Goal: Task Accomplishment & Management: Manage account settings

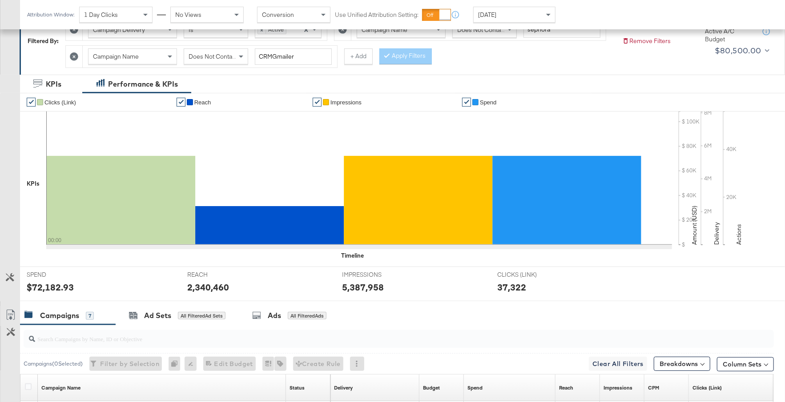
scroll to position [416, 0]
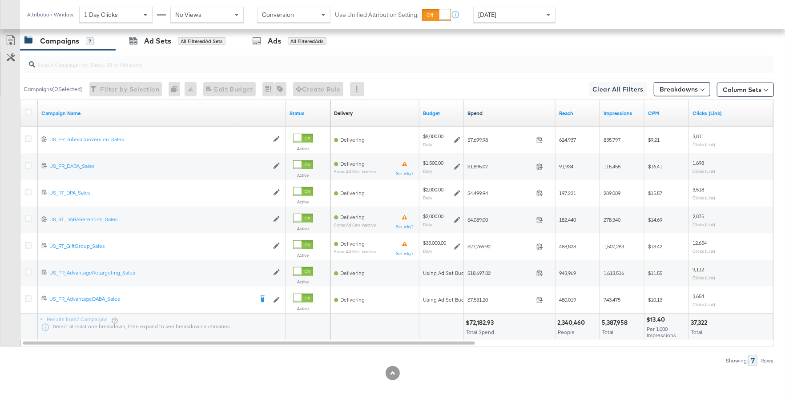
click at [501, 111] on link "Spend" at bounding box center [509, 113] width 84 height 7
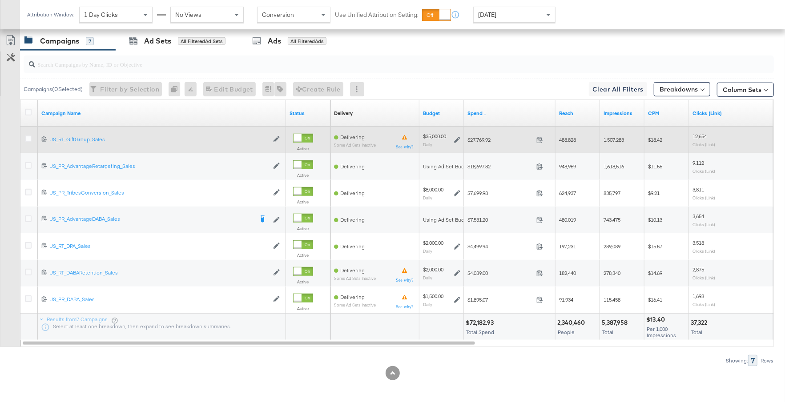
click at [454, 139] on icon at bounding box center [457, 140] width 6 height 6
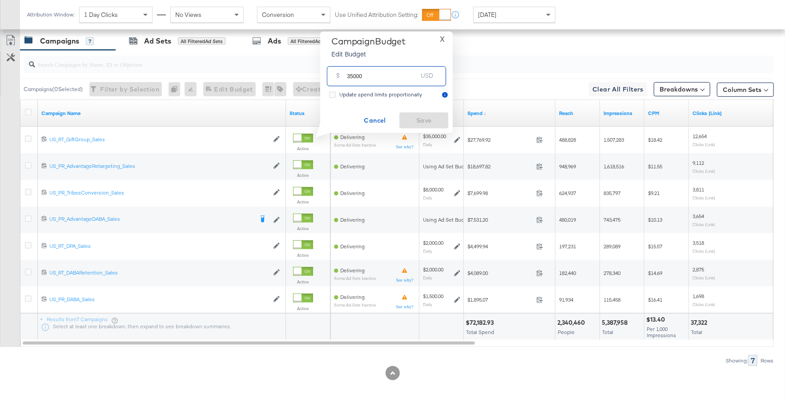
drag, startPoint x: 363, startPoint y: 77, endPoint x: 338, endPoint y: 78, distance: 24.9
click at [338, 78] on div "$ 35000 USD" at bounding box center [386, 76] width 119 height 20
paste input "$16,232.2"
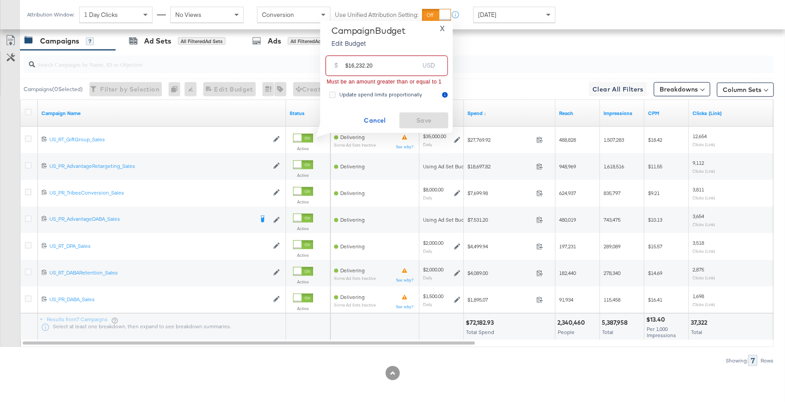
drag, startPoint x: 378, startPoint y: 66, endPoint x: 339, endPoint y: 67, distance: 39.1
click at [339, 67] on div "$ $16,232.20 USD" at bounding box center [386, 66] width 122 height 20
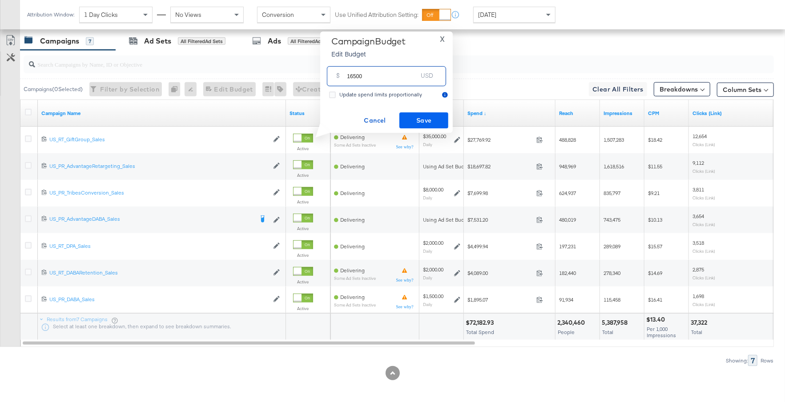
type input "16500"
click at [414, 122] on span "Save" at bounding box center [424, 120] width 42 height 11
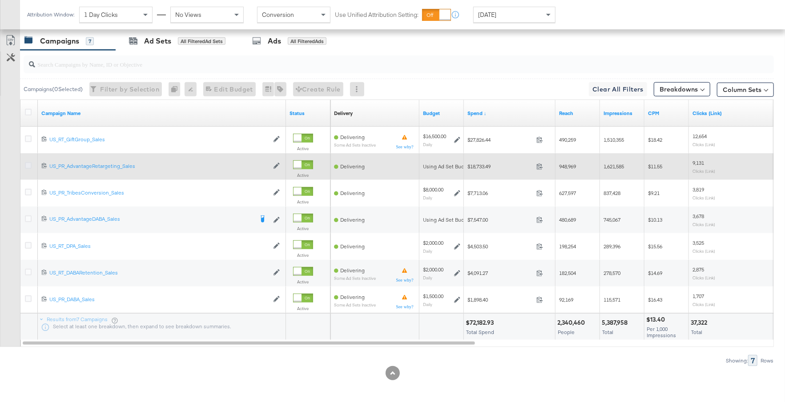
click at [28, 162] on icon at bounding box center [28, 165] width 7 height 7
click at [0, 0] on input "checkbox" at bounding box center [0, 0] width 0 height 0
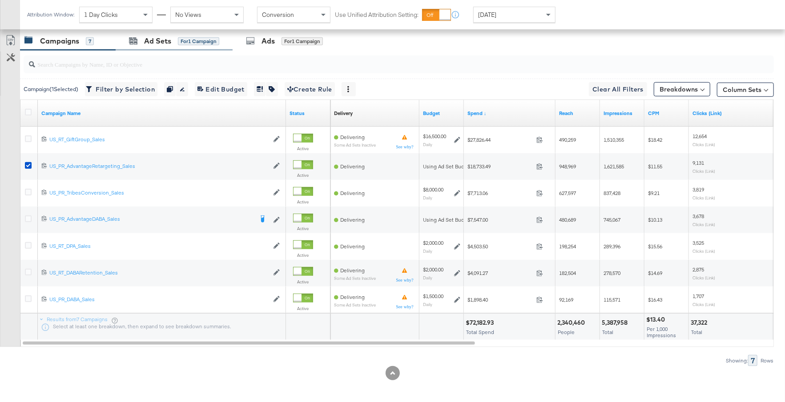
click at [169, 44] on div "Ad Sets for 1 Campaign" at bounding box center [174, 41] width 117 height 19
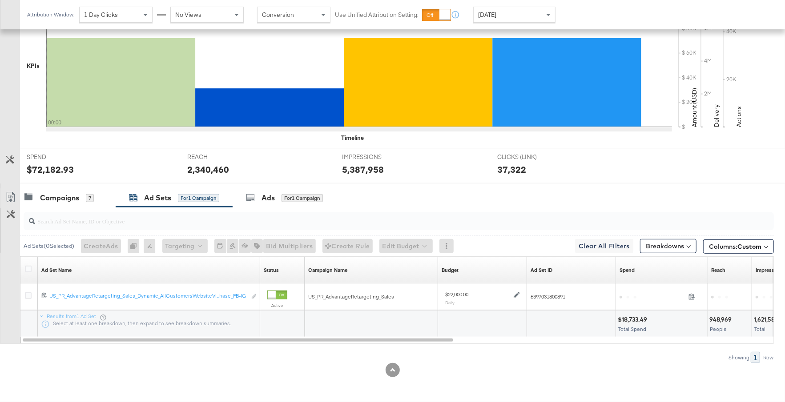
scroll to position [256, 0]
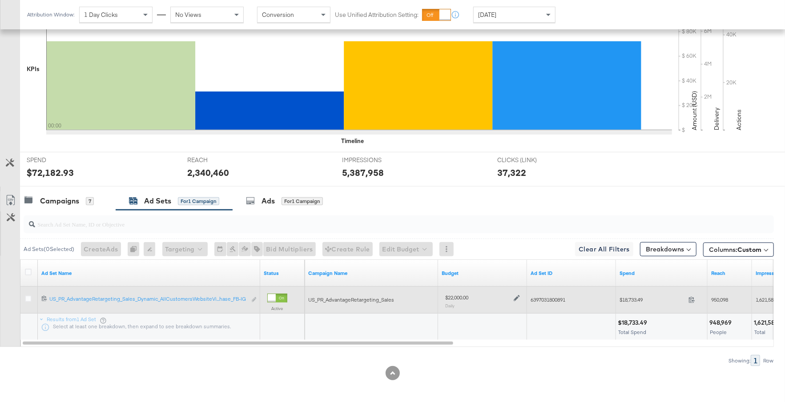
click at [515, 297] on icon at bounding box center [517, 298] width 6 height 6
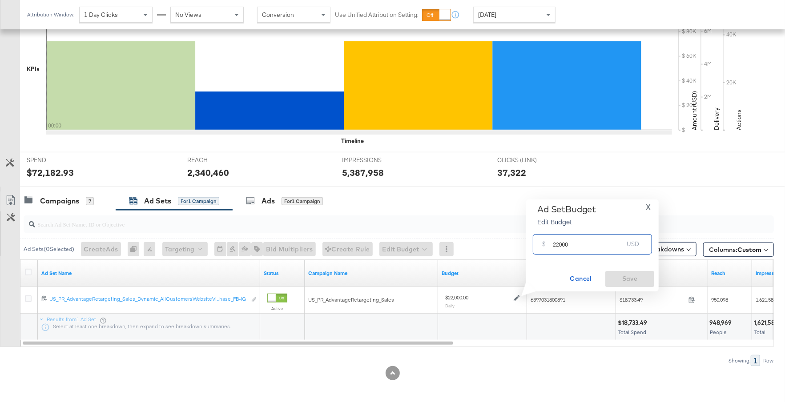
drag, startPoint x: 573, startPoint y: 244, endPoint x: 546, endPoint y: 244, distance: 26.7
click at [546, 244] on div "$ 22000 USD" at bounding box center [592, 244] width 119 height 20
type input "8700"
click at [635, 282] on span "Save" at bounding box center [630, 278] width 42 height 11
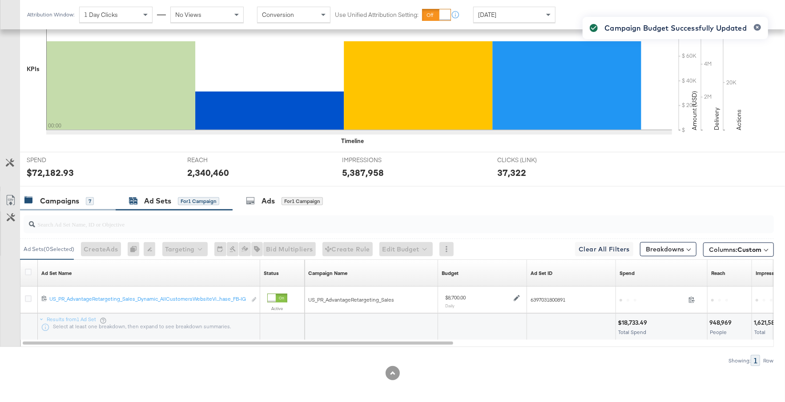
click at [72, 206] on div "Campaigns 7" at bounding box center [68, 201] width 96 height 19
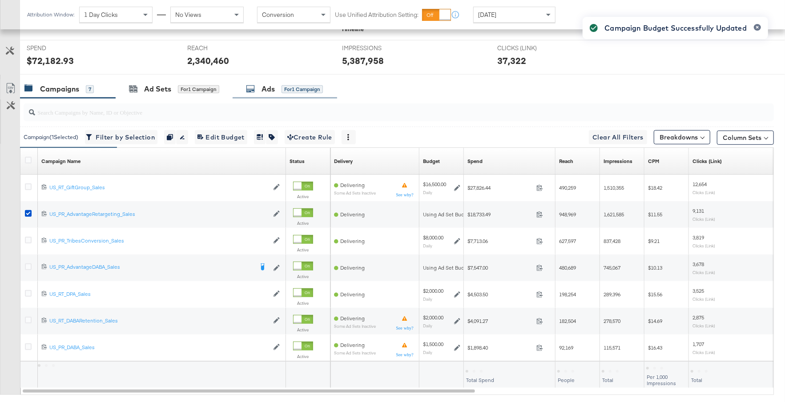
scroll to position [367, 0]
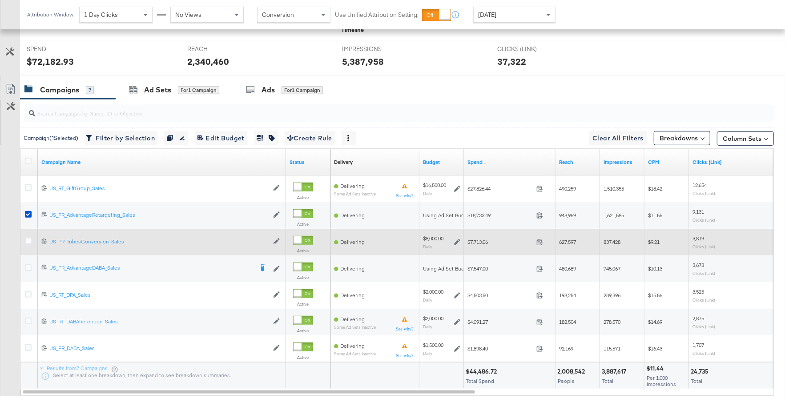
click at [457, 235] on div "$8,000.00 Daily" at bounding box center [441, 242] width 37 height 14
click at [457, 239] on icon at bounding box center [457, 242] width 6 height 6
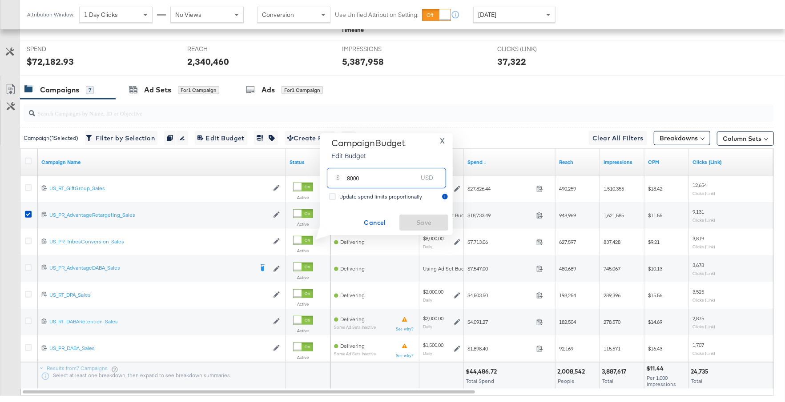
drag, startPoint x: 363, startPoint y: 180, endPoint x: 338, endPoint y: 180, distance: 24.9
click at [338, 180] on div "$ 8000 USD" at bounding box center [386, 178] width 119 height 20
type input "4000"
click at [415, 221] on span "Save" at bounding box center [424, 222] width 42 height 11
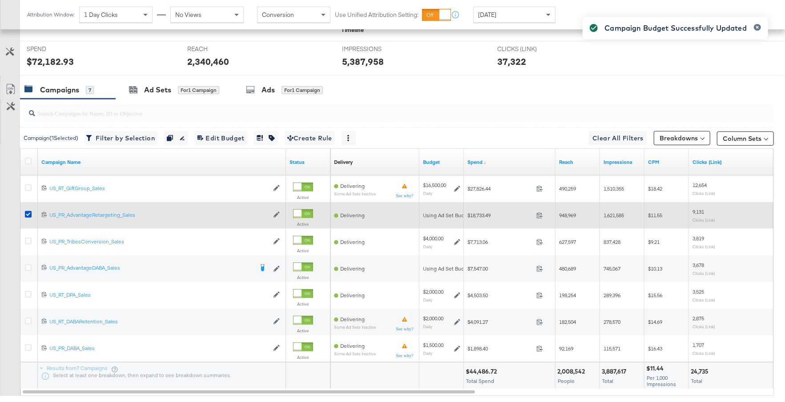
click at [28, 208] on div at bounding box center [29, 216] width 16 height 16
click at [28, 212] on icon at bounding box center [28, 214] width 7 height 7
click at [0, 0] on input "checkbox" at bounding box center [0, 0] width 0 height 0
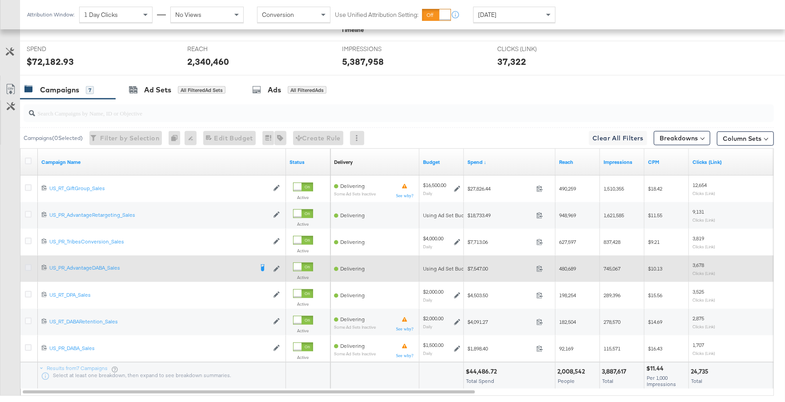
click at [27, 265] on icon at bounding box center [28, 268] width 7 height 7
click at [0, 0] on input "checkbox" at bounding box center [0, 0] width 0 height 0
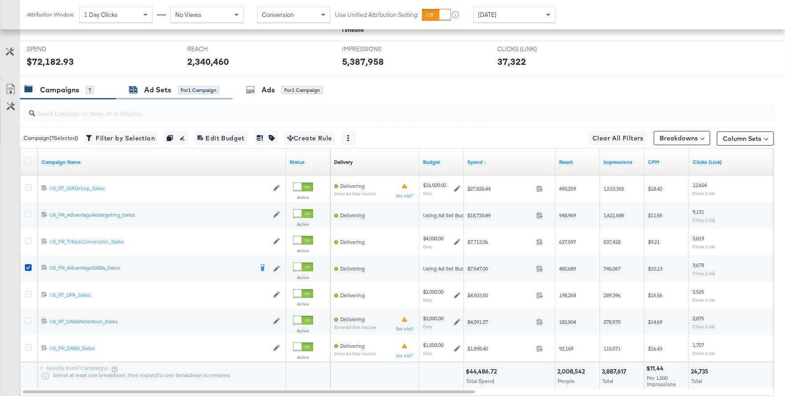
click at [158, 88] on div "Ad Sets" at bounding box center [157, 90] width 27 height 10
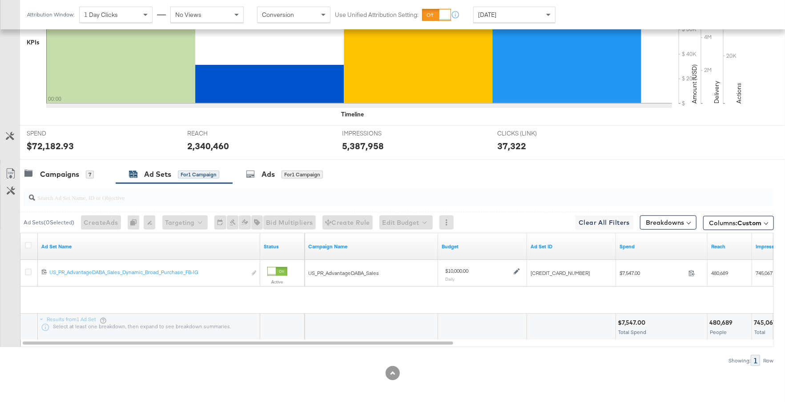
scroll to position [256, 0]
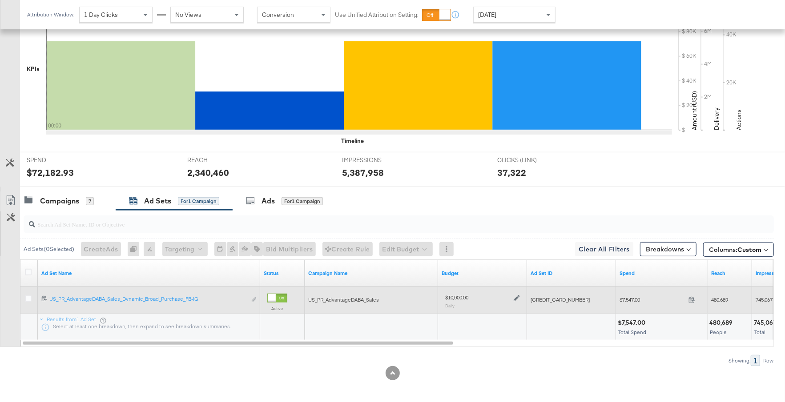
click at [518, 295] on icon at bounding box center [517, 298] width 6 height 6
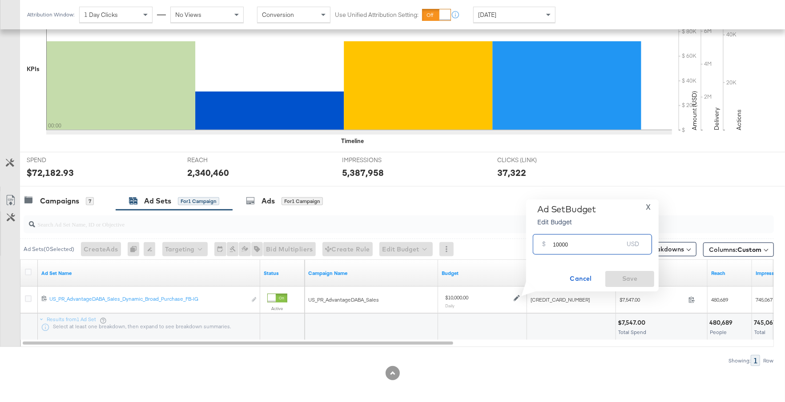
drag, startPoint x: 568, startPoint y: 249, endPoint x: 548, endPoint y: 247, distance: 20.2
click at [547, 246] on div "$ 10000 USD" at bounding box center [592, 244] width 119 height 20
type input "4000"
click at [639, 279] on span "Save" at bounding box center [630, 278] width 42 height 11
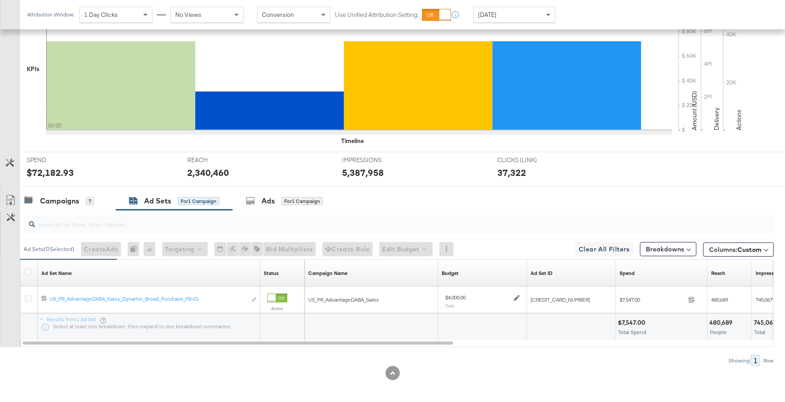
click at [81, 210] on div at bounding box center [397, 224] width 754 height 28
click at [73, 205] on div "Campaigns 7" at bounding box center [68, 201] width 96 height 19
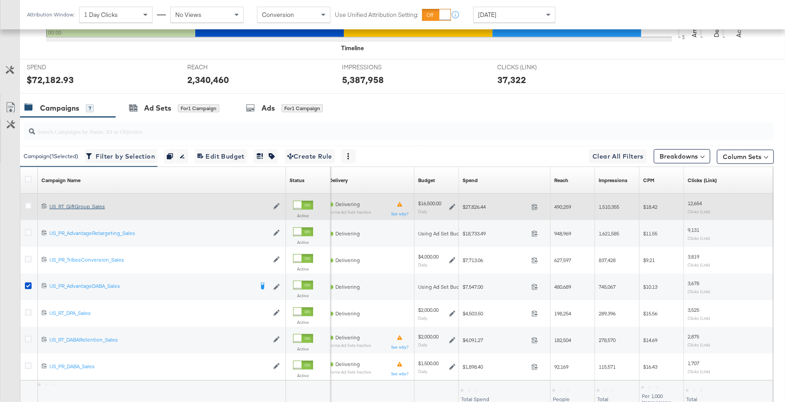
scroll to position [371, 0]
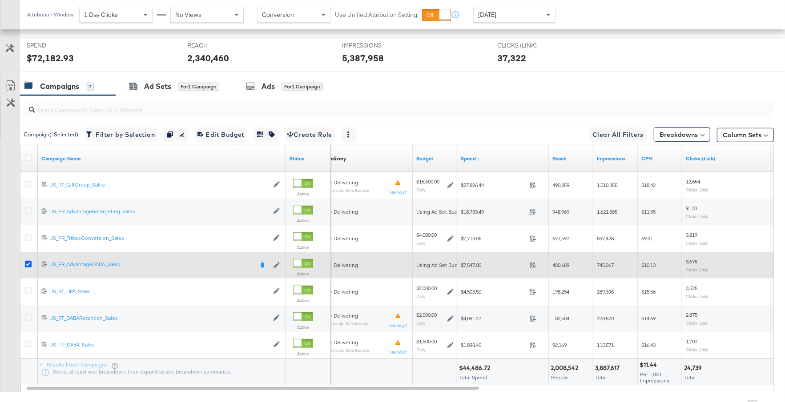
click at [27, 261] on icon at bounding box center [28, 264] width 7 height 7
click at [0, 0] on input "checkbox" at bounding box center [0, 0] width 0 height 0
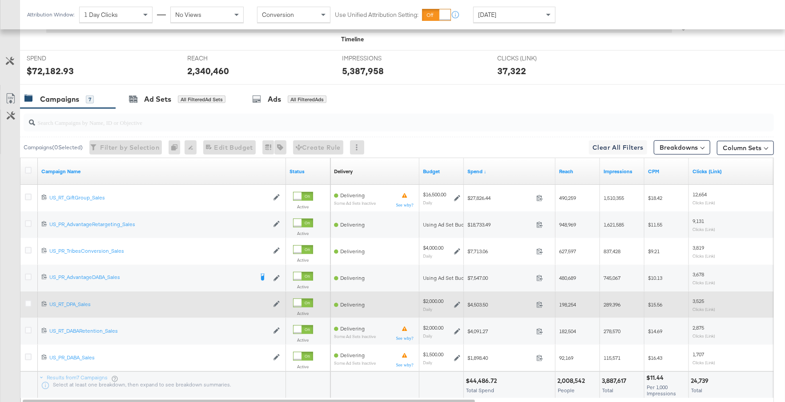
scroll to position [416, 0]
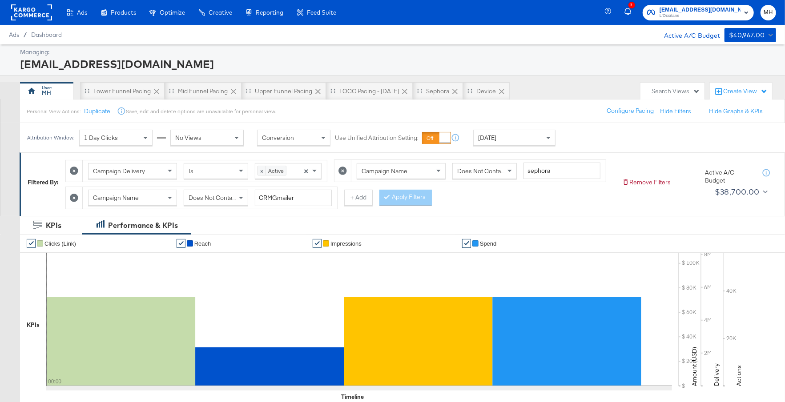
scroll to position [416, 0]
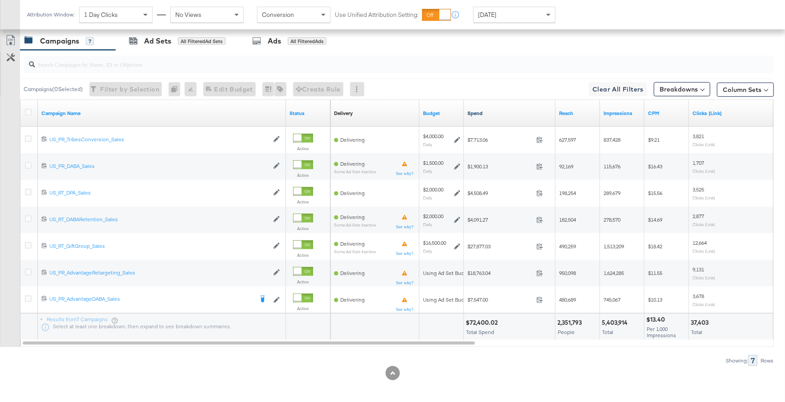
click at [499, 110] on link "Spend" at bounding box center [509, 113] width 84 height 7
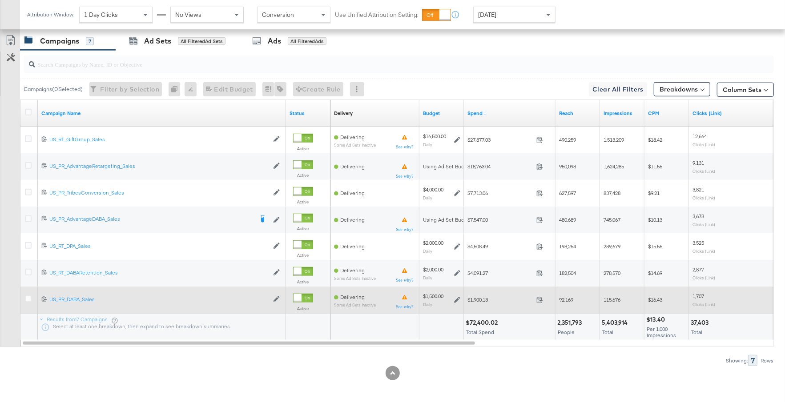
click at [458, 298] on icon at bounding box center [457, 300] width 6 height 6
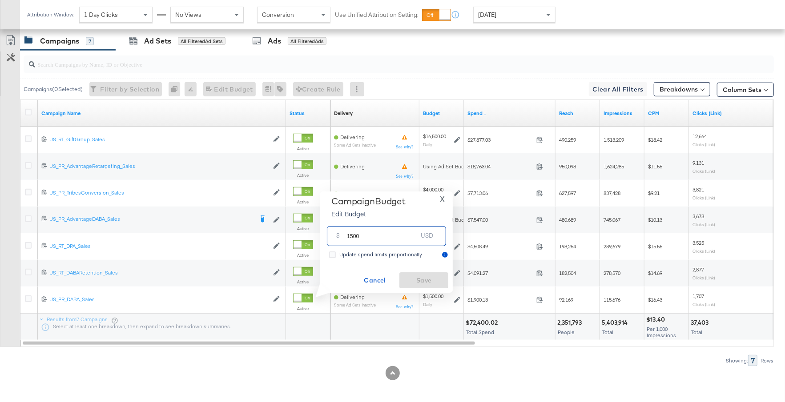
drag, startPoint x: 359, startPoint y: 237, endPoint x: 341, endPoint y: 237, distance: 17.8
click at [341, 237] on div "$ 1500 USD" at bounding box center [386, 236] width 119 height 20
type input "800"
click at [416, 277] on span "Save" at bounding box center [424, 280] width 42 height 11
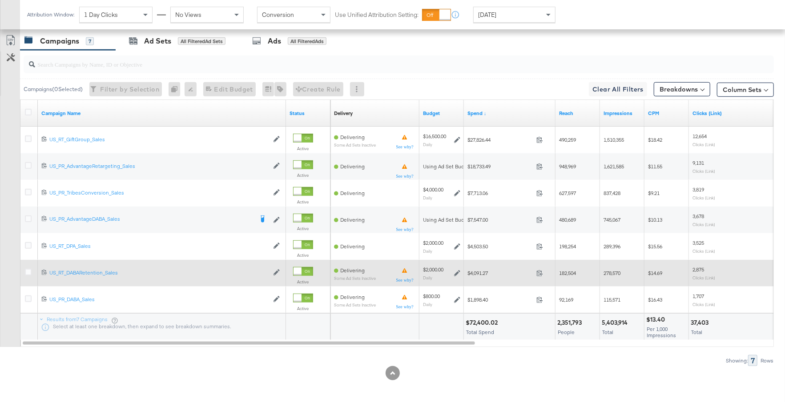
click at [458, 270] on icon at bounding box center [457, 273] width 6 height 6
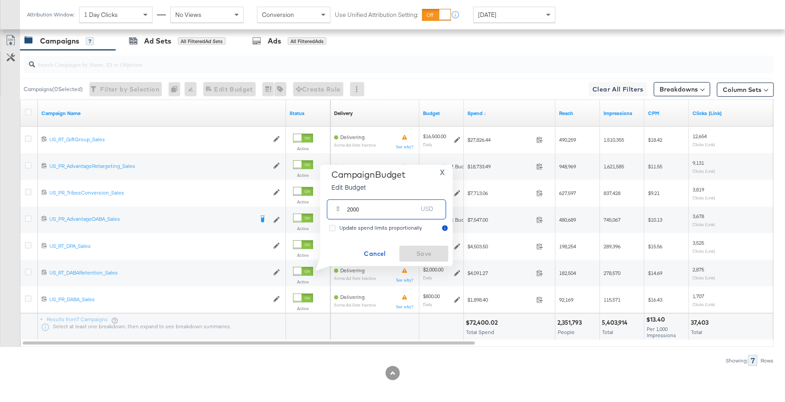
drag, startPoint x: 365, startPoint y: 212, endPoint x: 343, endPoint y: 212, distance: 22.2
click at [343, 212] on div "$ 2000 USD" at bounding box center [386, 210] width 119 height 20
type input "2600"
click at [420, 259] on span "Save" at bounding box center [424, 254] width 42 height 11
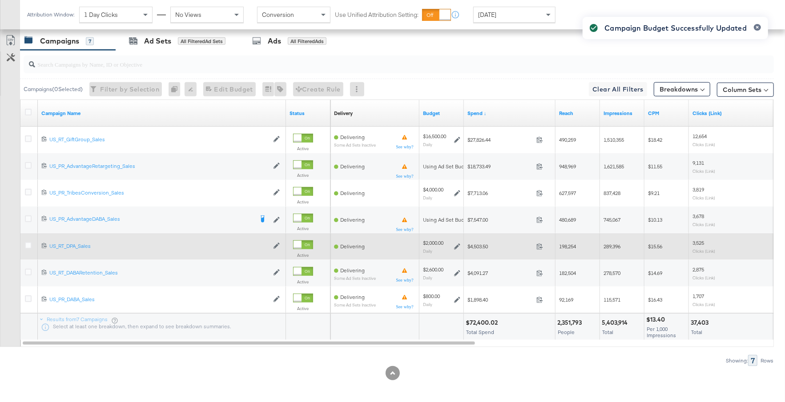
click at [455, 244] on icon at bounding box center [457, 247] width 6 height 6
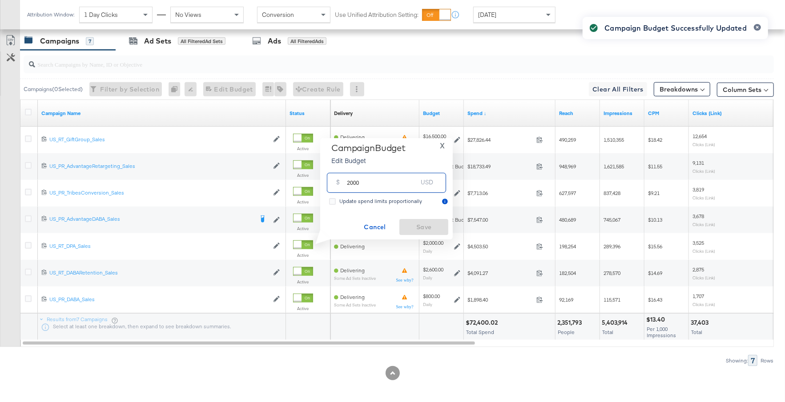
drag, startPoint x: 363, startPoint y: 186, endPoint x: 342, endPoint y: 184, distance: 21.0
click at [342, 184] on div "$ 2000 USD" at bounding box center [386, 183] width 119 height 20
type input "1600"
click at [426, 222] on span "Save" at bounding box center [424, 227] width 42 height 11
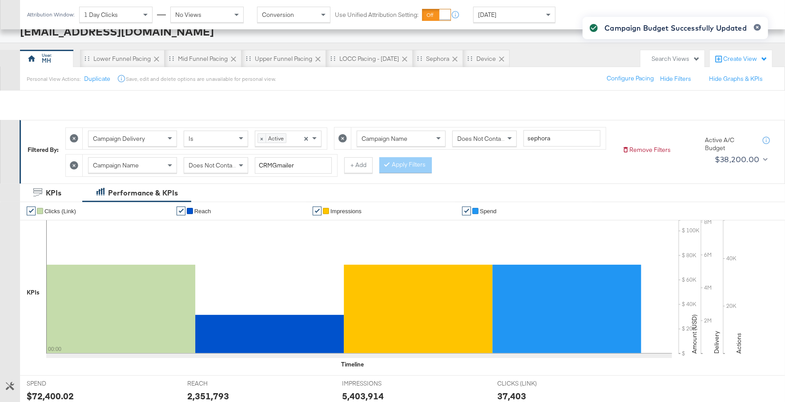
scroll to position [0, 0]
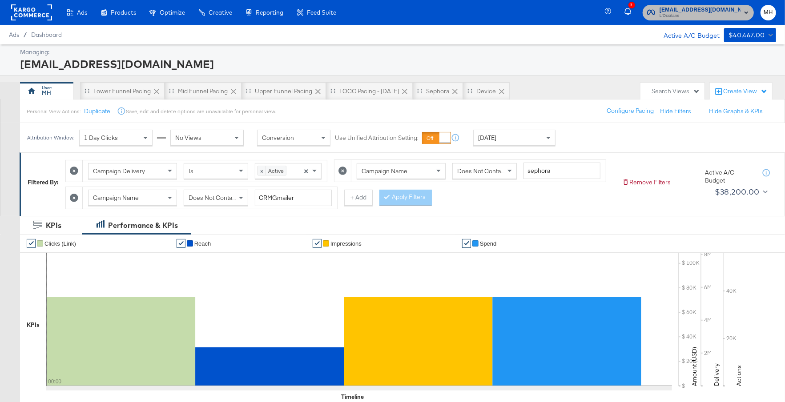
click at [722, 13] on span "L'Occitane" at bounding box center [699, 15] width 81 height 7
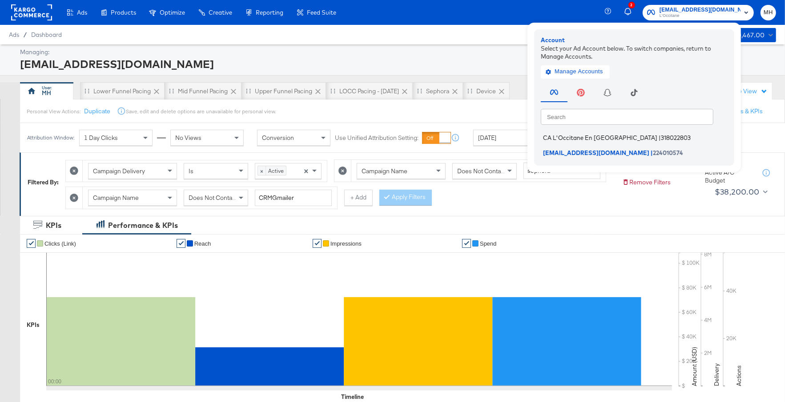
click at [604, 138] on span "CA L'Occitane En Provence" at bounding box center [600, 137] width 114 height 7
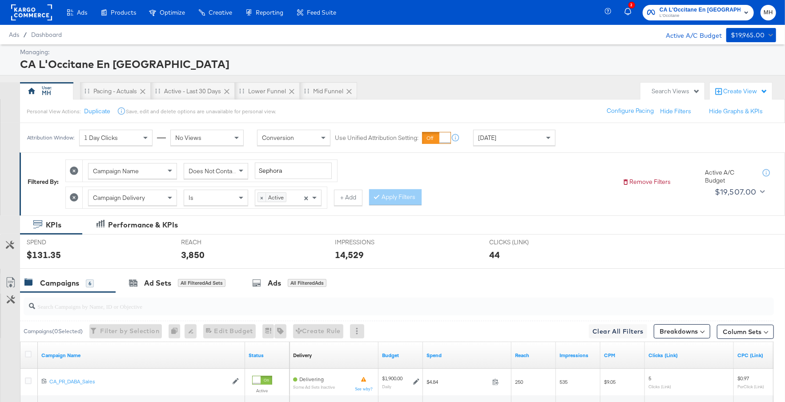
click at [499, 138] on div "[DATE]" at bounding box center [514, 137] width 81 height 15
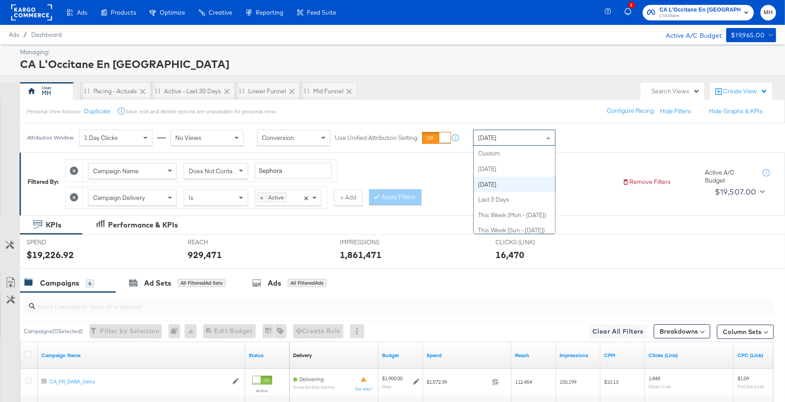
click at [523, 140] on div "Yesterday" at bounding box center [514, 137] width 81 height 15
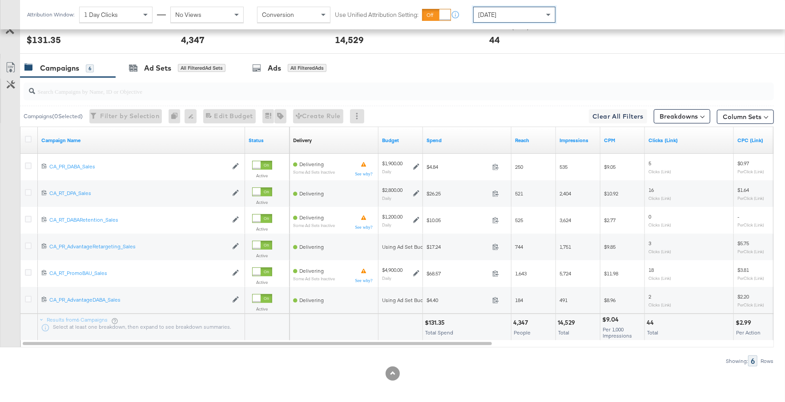
scroll to position [216, 0]
click at [533, 16] on div "[DATE]" at bounding box center [514, 14] width 81 height 15
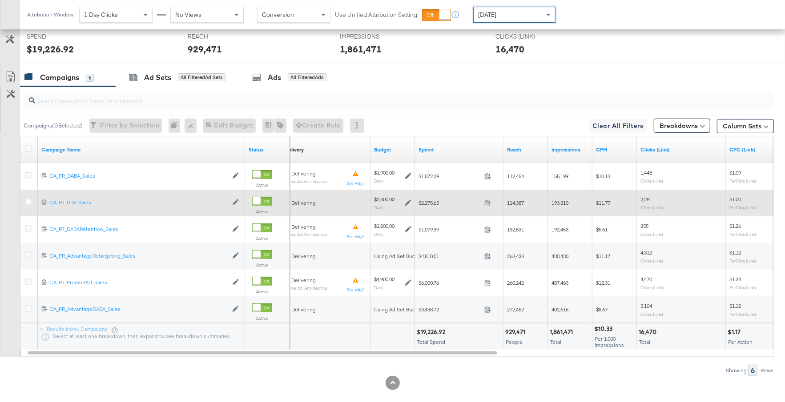
scroll to position [206, 0]
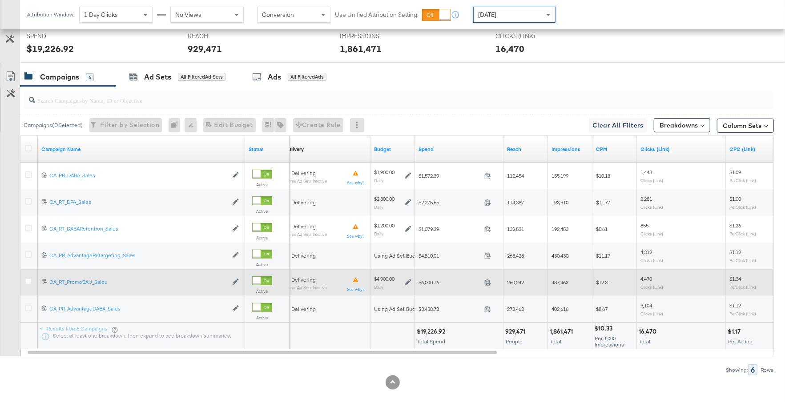
click at [407, 281] on icon at bounding box center [408, 283] width 6 height 6
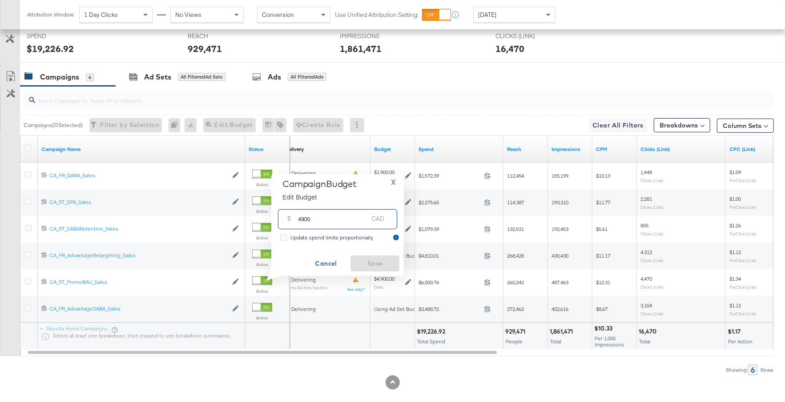
drag, startPoint x: 324, startPoint y: 223, endPoint x: 297, endPoint y: 219, distance: 27.0
click at [297, 219] on div "$ 4900 CAD" at bounding box center [337, 219] width 119 height 20
type input "3400"
click at [372, 264] on span "Save" at bounding box center [375, 263] width 42 height 11
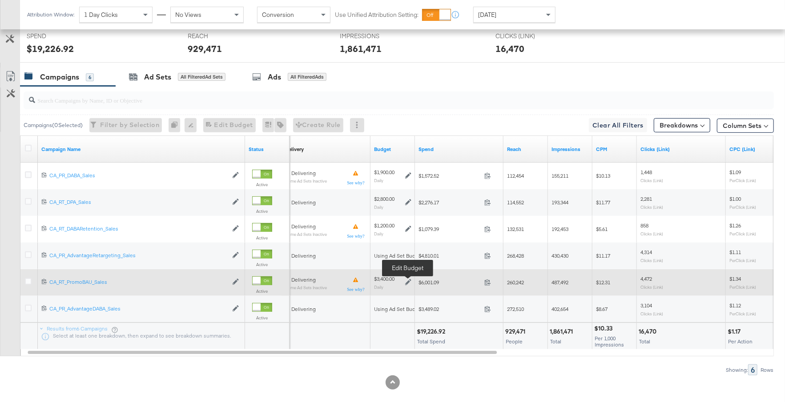
click at [409, 281] on icon at bounding box center [408, 282] width 6 height 6
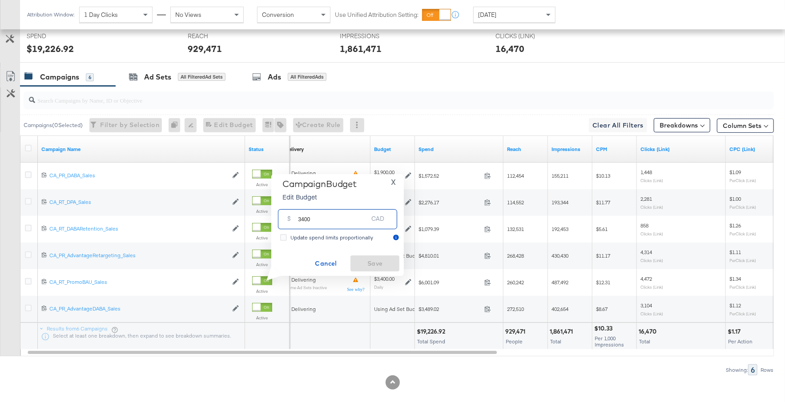
drag, startPoint x: 325, startPoint y: 221, endPoint x: 289, endPoint y: 220, distance: 36.0
click at [288, 220] on div "$ 3400 CAD" at bounding box center [337, 219] width 119 height 20
type input "2800"
click at [365, 265] on span "Save" at bounding box center [375, 263] width 42 height 11
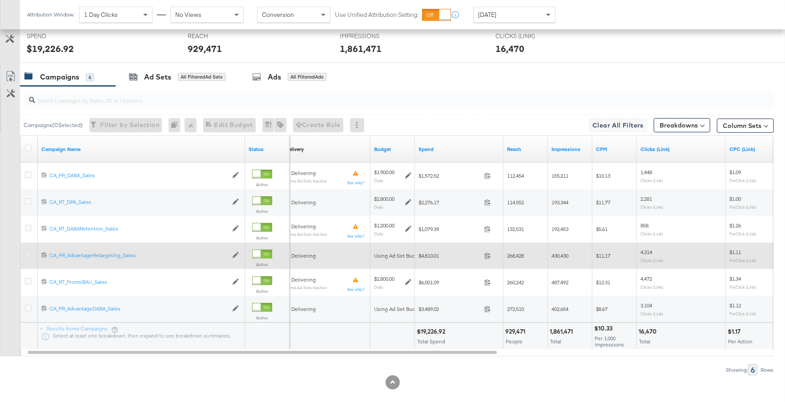
click at [27, 252] on icon at bounding box center [28, 255] width 7 height 7
click at [0, 0] on input "checkbox" at bounding box center [0, 0] width 0 height 0
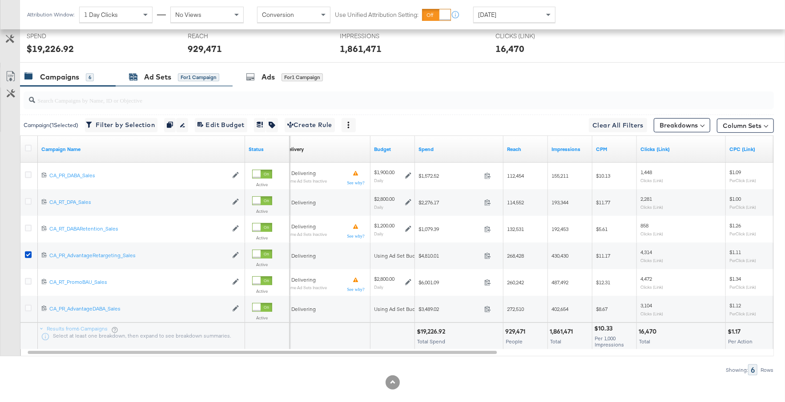
click at [157, 76] on div "Ad Sets" at bounding box center [157, 77] width 27 height 10
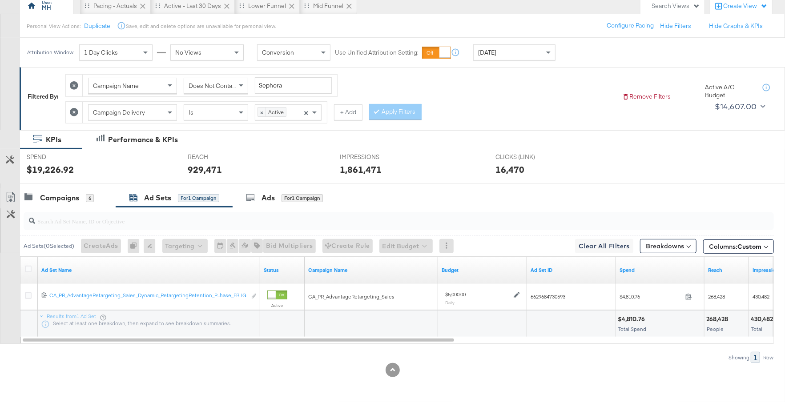
scroll to position [83, 0]
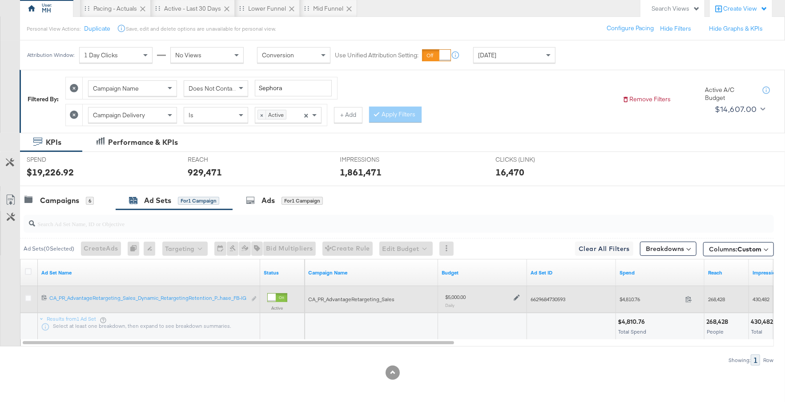
click at [517, 296] on icon at bounding box center [517, 298] width 6 height 6
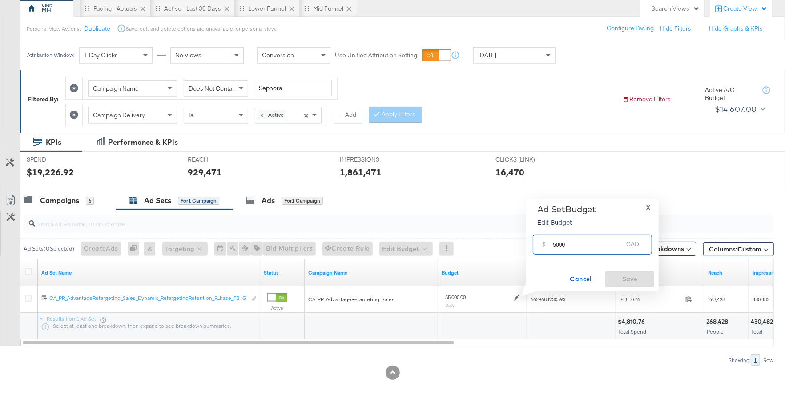
drag, startPoint x: 570, startPoint y: 249, endPoint x: 537, endPoint y: 249, distance: 32.9
click at [537, 249] on div "$ 5000 CAD" at bounding box center [592, 245] width 119 height 20
type input "3400"
click at [623, 284] on span "Save" at bounding box center [630, 279] width 42 height 11
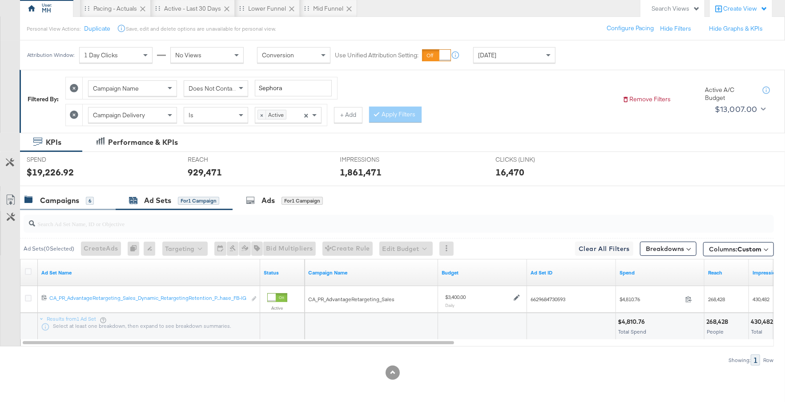
click at [78, 196] on div "Campaigns" at bounding box center [59, 201] width 39 height 10
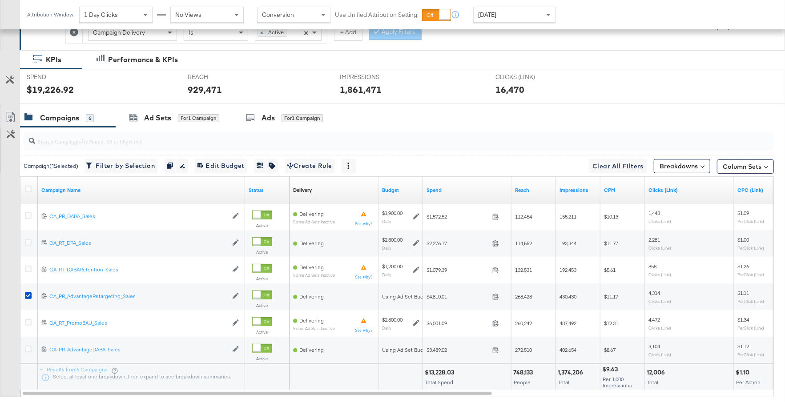
scroll to position [175, 0]
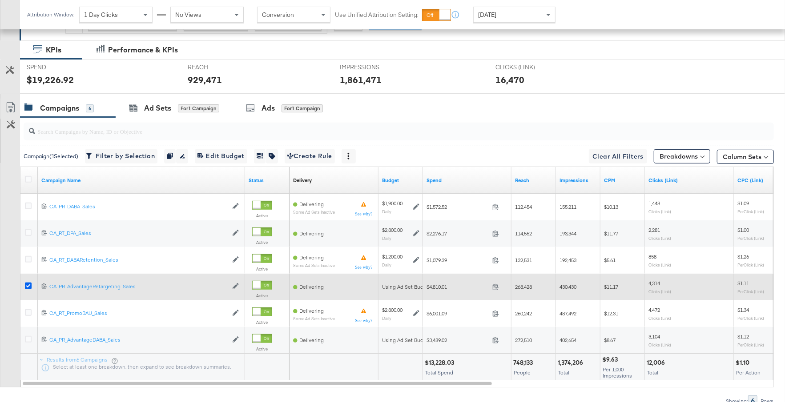
click at [27, 285] on icon at bounding box center [28, 286] width 7 height 7
click at [0, 0] on input "checkbox" at bounding box center [0, 0] width 0 height 0
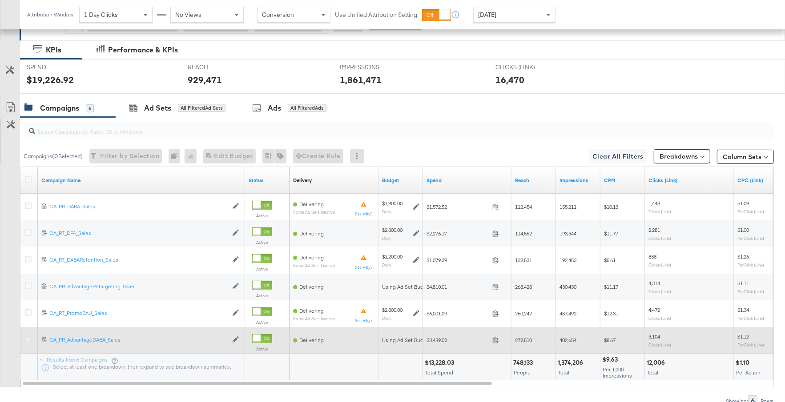
click at [28, 337] on icon at bounding box center [28, 339] width 7 height 7
click at [0, 0] on input "checkbox" at bounding box center [0, 0] width 0 height 0
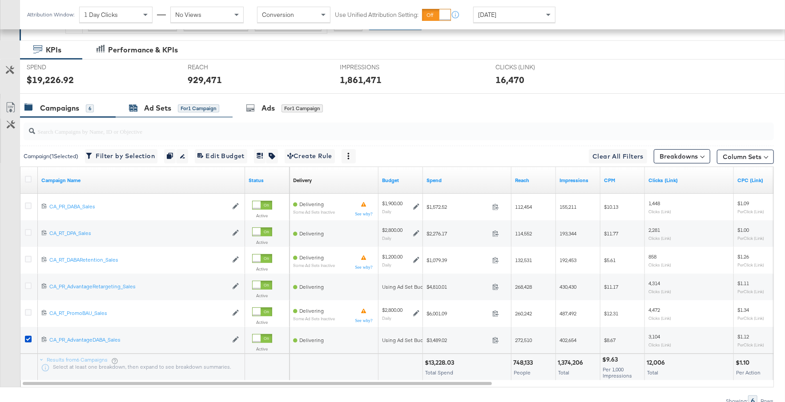
click at [171, 107] on div "Ad Sets for 1 Campaign" at bounding box center [174, 108] width 90 height 10
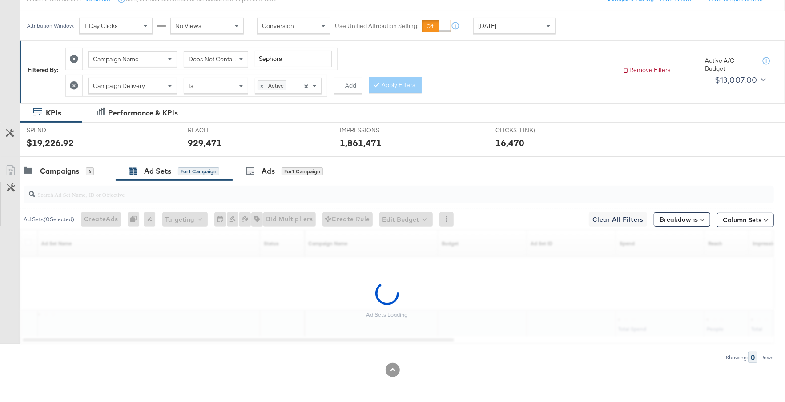
scroll to position [83, 0]
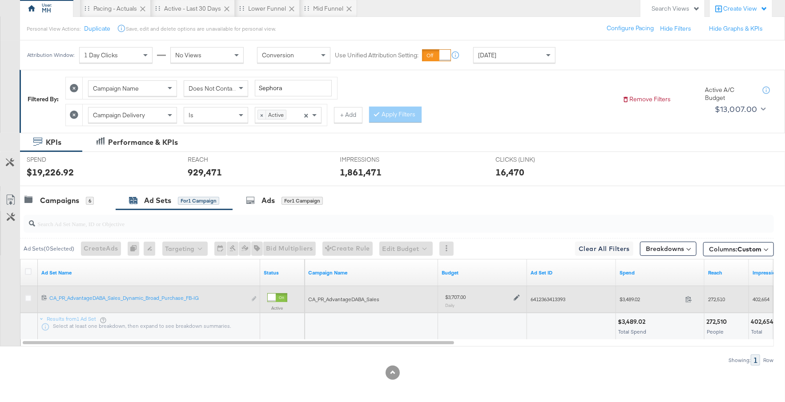
click at [515, 299] on div "$3,707.00 Daily" at bounding box center [482, 300] width 75 height 15
click at [516, 296] on icon at bounding box center [517, 298] width 6 height 6
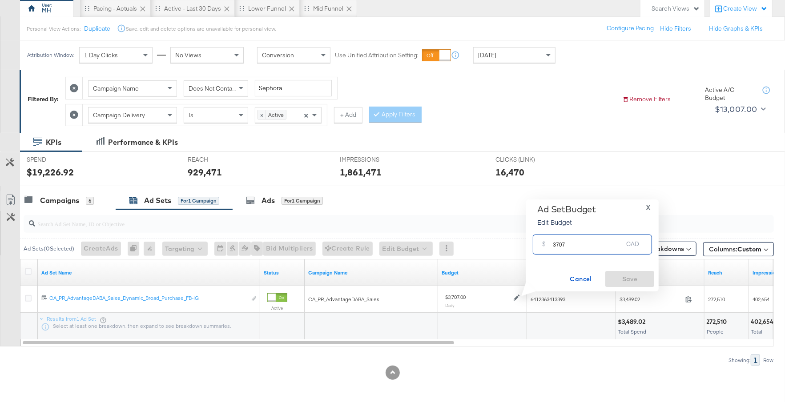
drag, startPoint x: 570, startPoint y: 245, endPoint x: 546, endPoint y: 245, distance: 23.1
click at [546, 245] on div "$ 3707 CAD" at bounding box center [592, 245] width 119 height 20
type input "2500"
click at [633, 277] on span "Save" at bounding box center [630, 279] width 42 height 11
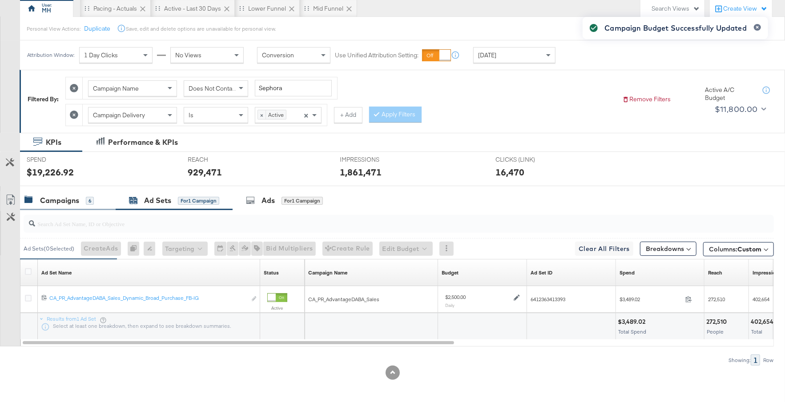
click at [75, 200] on div "Campaigns" at bounding box center [59, 201] width 39 height 10
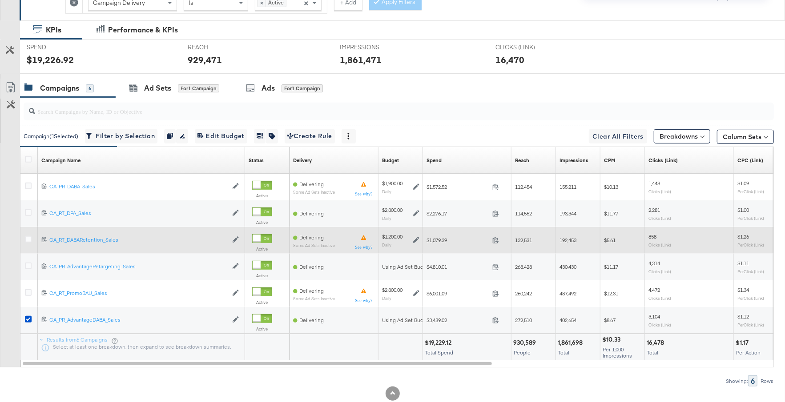
scroll to position [206, 0]
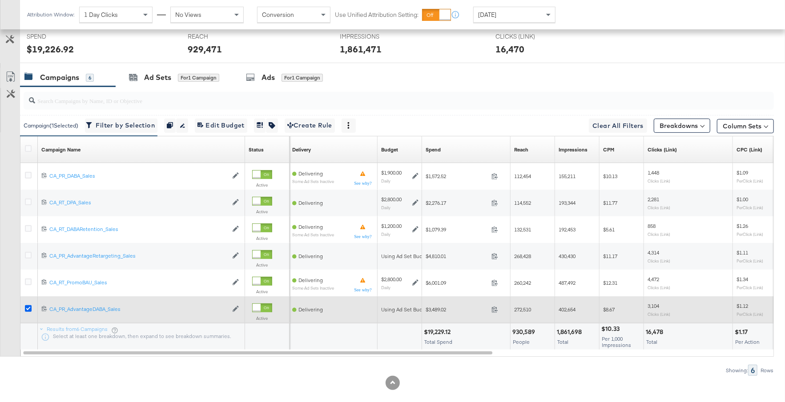
click at [26, 307] on icon at bounding box center [28, 308] width 7 height 7
click at [0, 0] on input "checkbox" at bounding box center [0, 0] width 0 height 0
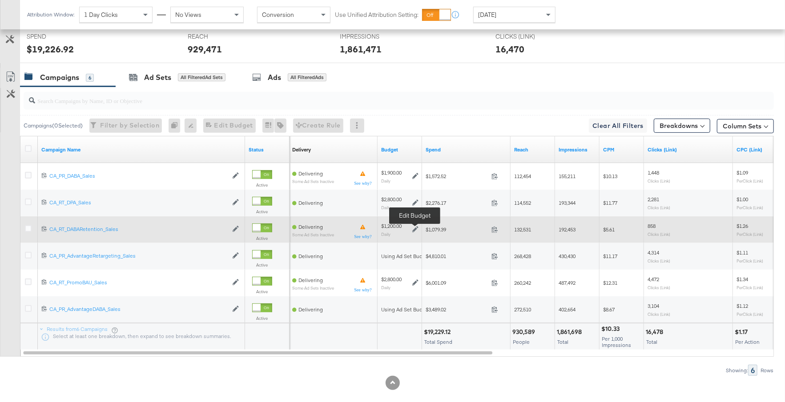
click at [416, 226] on icon at bounding box center [415, 229] width 6 height 6
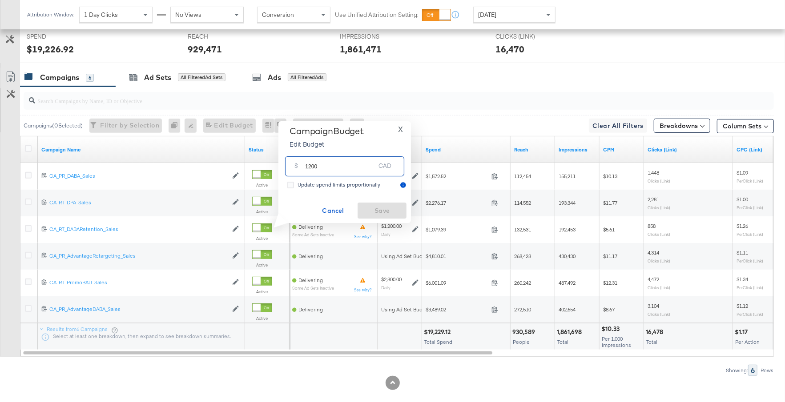
click at [315, 168] on input "1200" at bounding box center [340, 162] width 70 height 19
drag, startPoint x: 321, startPoint y: 168, endPoint x: 302, endPoint y: 166, distance: 19.2
click at [302, 166] on div "$ 1200 CAD" at bounding box center [344, 167] width 119 height 20
type input "800"
click at [381, 204] on button "Save" at bounding box center [381, 211] width 49 height 16
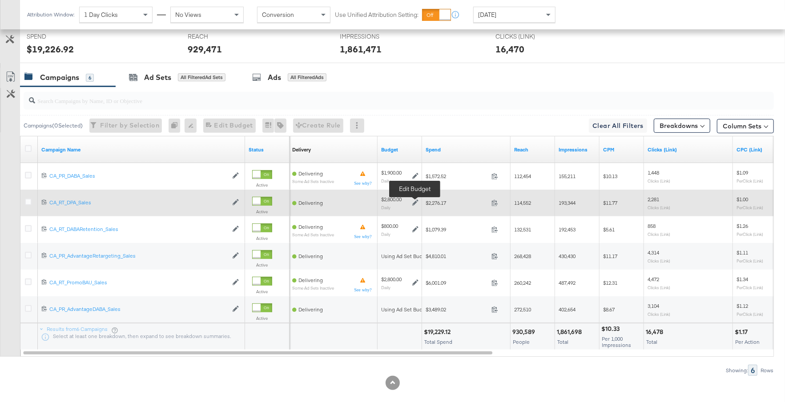
click at [415, 201] on icon at bounding box center [415, 203] width 6 height 6
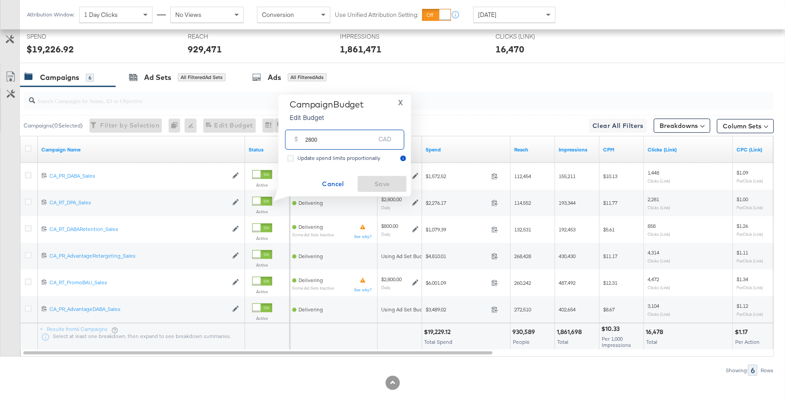
drag, startPoint x: 337, startPoint y: 140, endPoint x: 287, endPoint y: 139, distance: 50.7
click at [287, 139] on div "$ 2800 CAD" at bounding box center [344, 140] width 119 height 20
type input "1100"
click at [379, 189] on span "Save" at bounding box center [382, 184] width 42 height 11
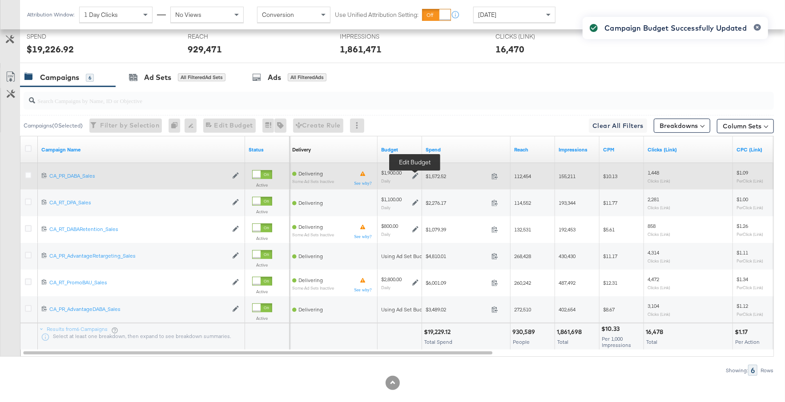
click at [417, 175] on icon at bounding box center [415, 176] width 6 height 6
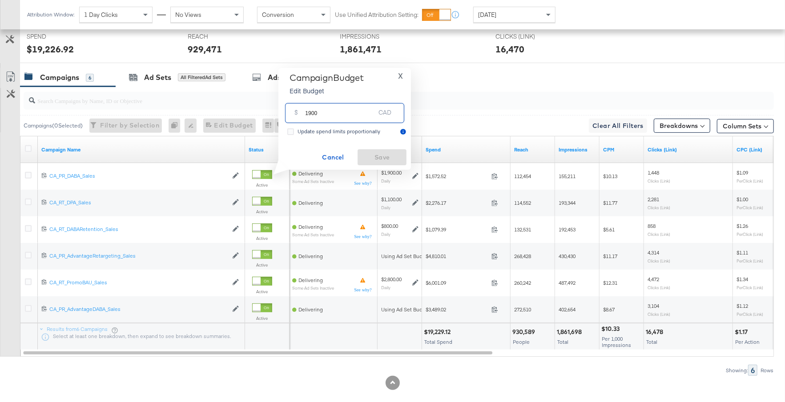
drag, startPoint x: 323, startPoint y: 117, endPoint x: 300, endPoint y: 116, distance: 23.6
click at [300, 116] on div "$ 1900 CAD" at bounding box center [344, 113] width 119 height 20
type input "700"
click at [373, 152] on span "Save" at bounding box center [382, 157] width 42 height 11
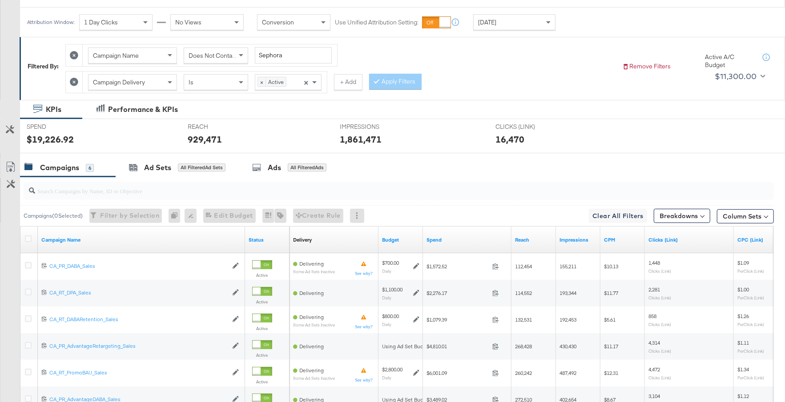
scroll to position [0, 0]
